Goal: Find specific page/section: Find specific page/section

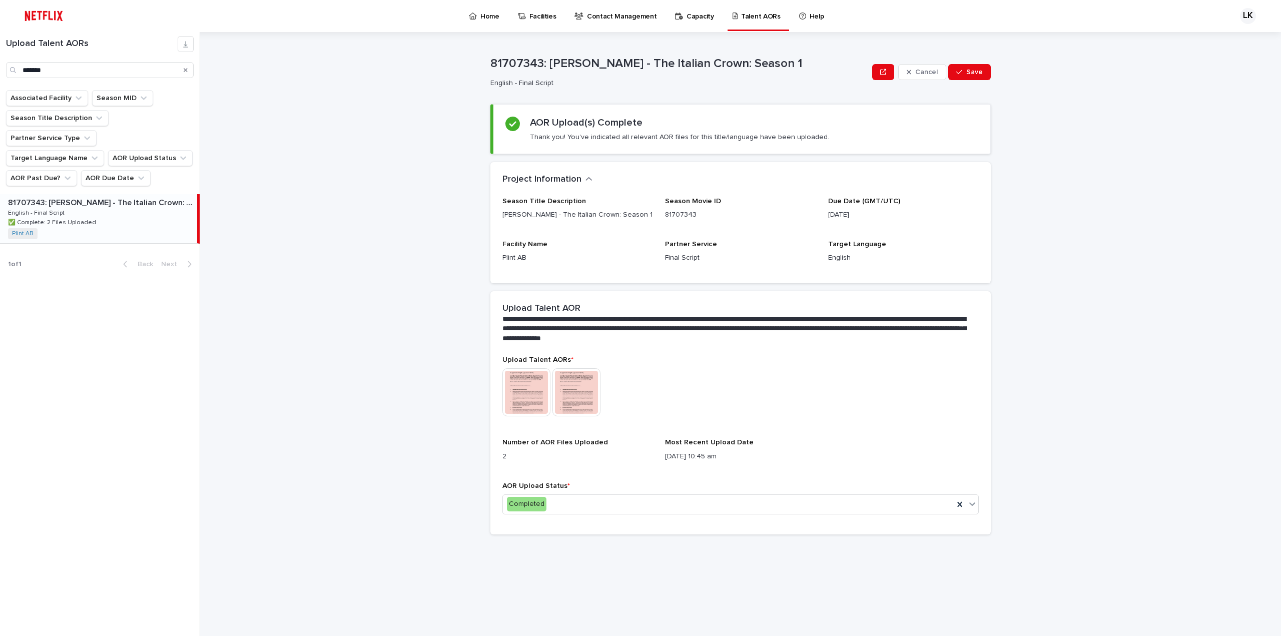
click at [186, 69] on icon "Search" at bounding box center [186, 70] width 4 height 6
